Goal: Task Accomplishment & Management: Manage account settings

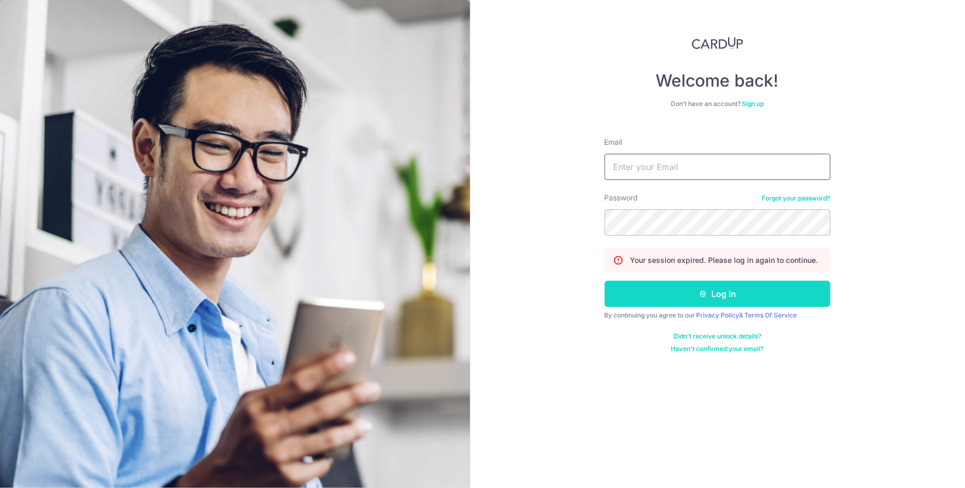
type input "[EMAIL_ADDRESS][DOMAIN_NAME]"
click at [709, 287] on button "Log in" at bounding box center [717, 294] width 226 height 26
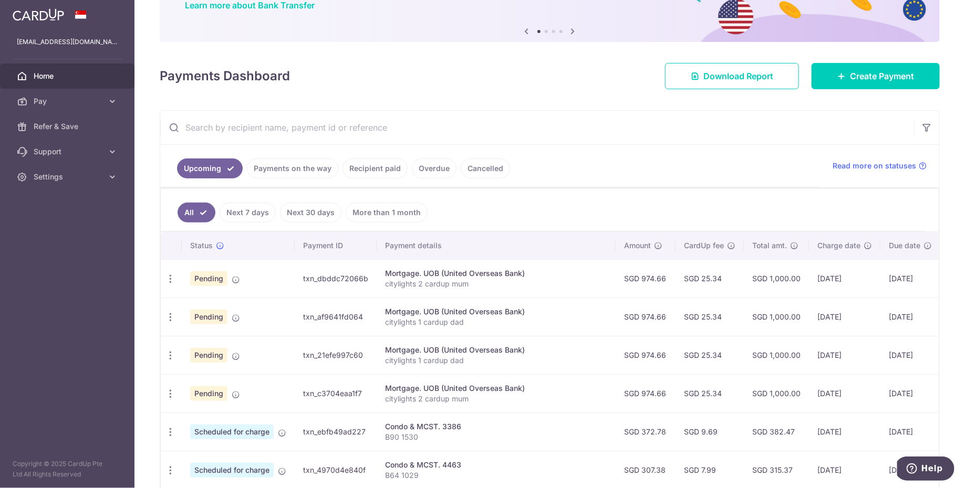
scroll to position [106, 0]
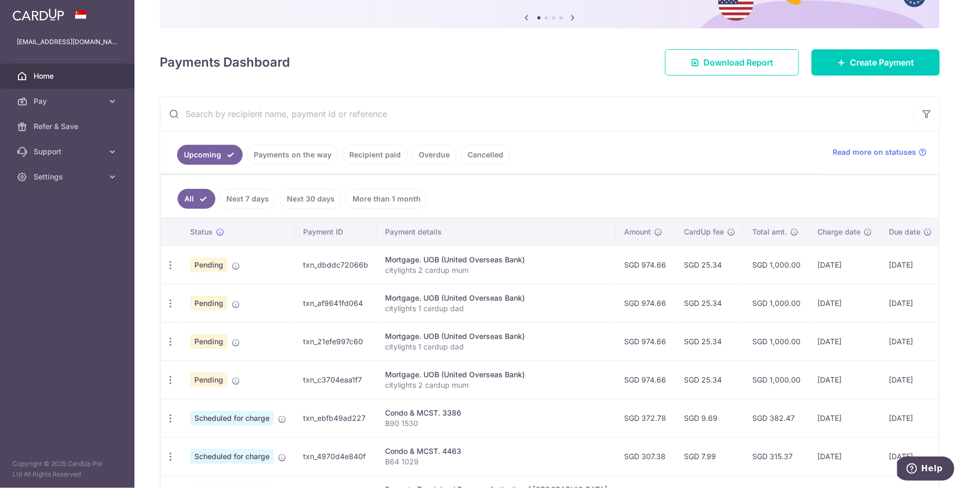
click at [463, 257] on div "Mortgage. UOB (United Overseas Bank)" at bounding box center [496, 260] width 222 height 11
click at [462, 272] on p "citylights 2 cardup mum" at bounding box center [496, 270] width 222 height 11
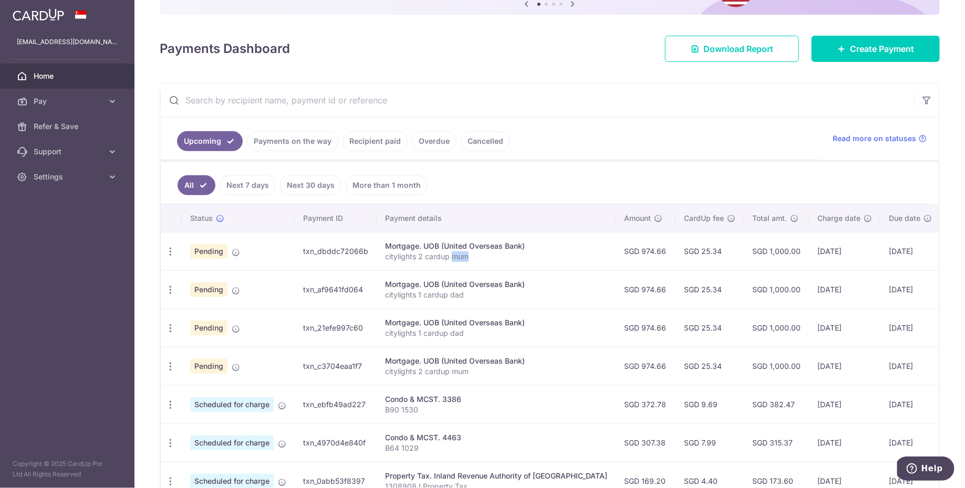
scroll to position [120, 0]
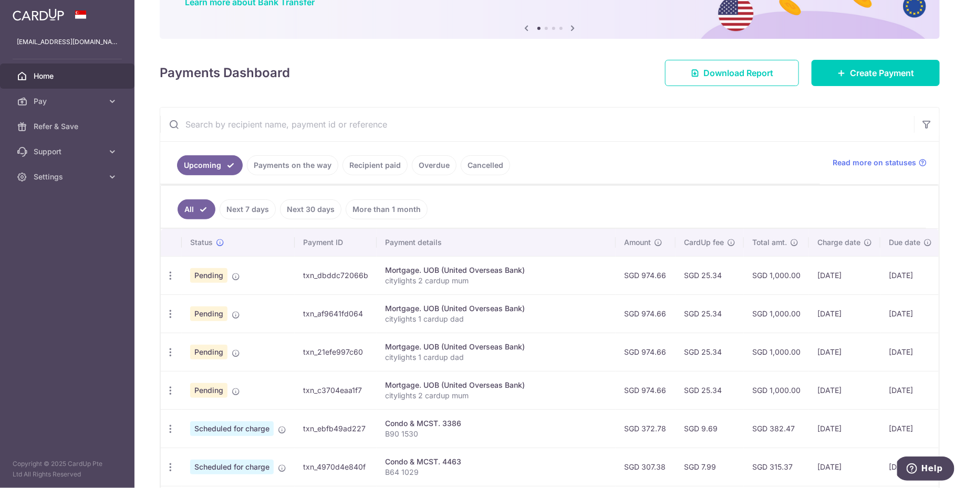
scroll to position [97, 0]
